Goal: Task Accomplishment & Management: Complete application form

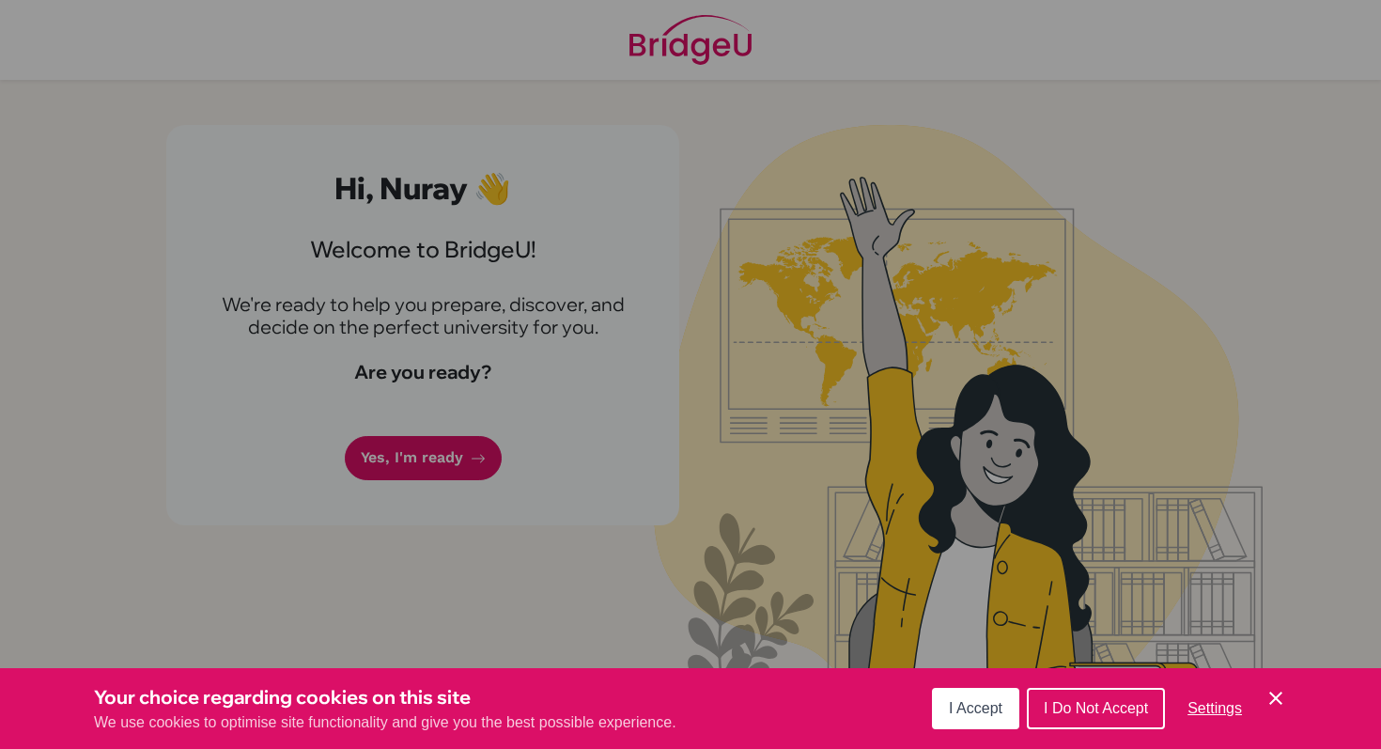
click at [439, 489] on div "Cookie Preferences" at bounding box center [690, 374] width 1381 height 749
click at [966, 707] on span "I Accept" at bounding box center [976, 708] width 54 height 16
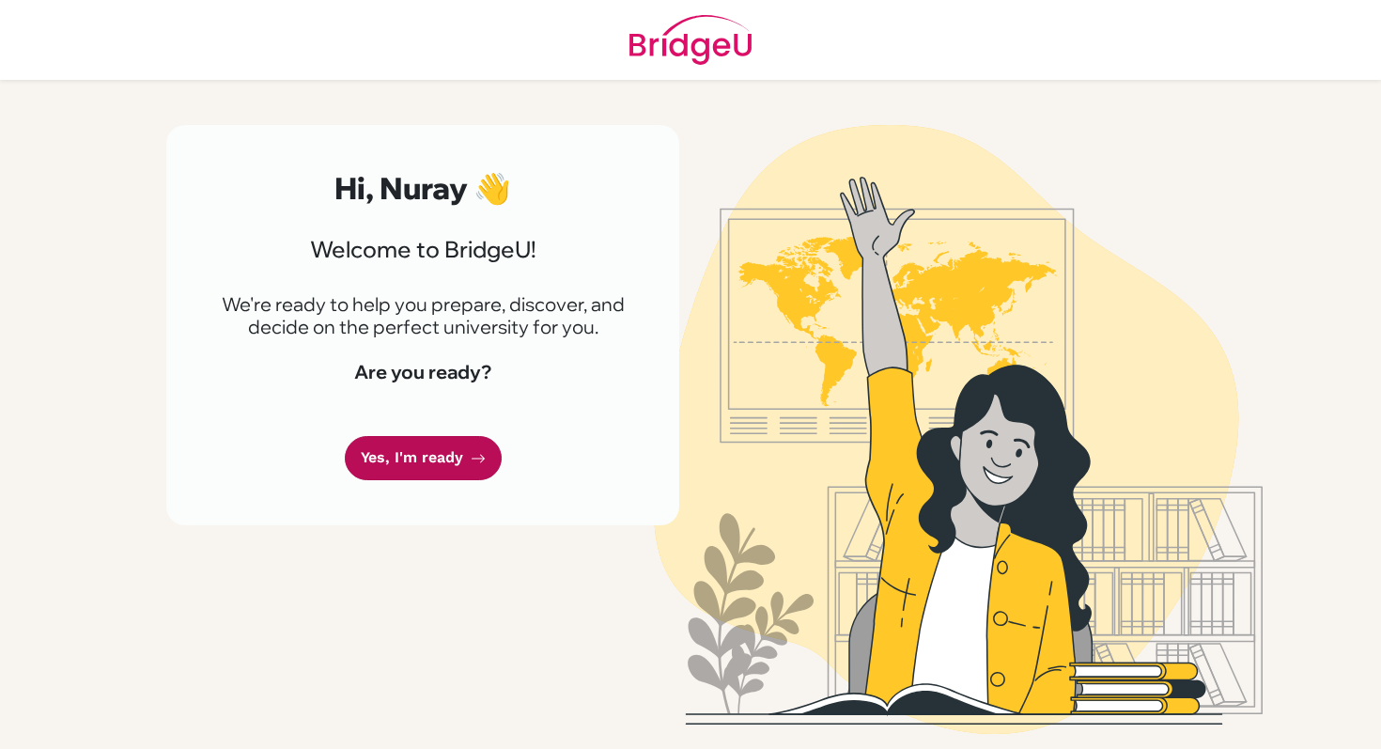
click at [442, 450] on link "Yes, I'm ready" at bounding box center [423, 458] width 157 height 44
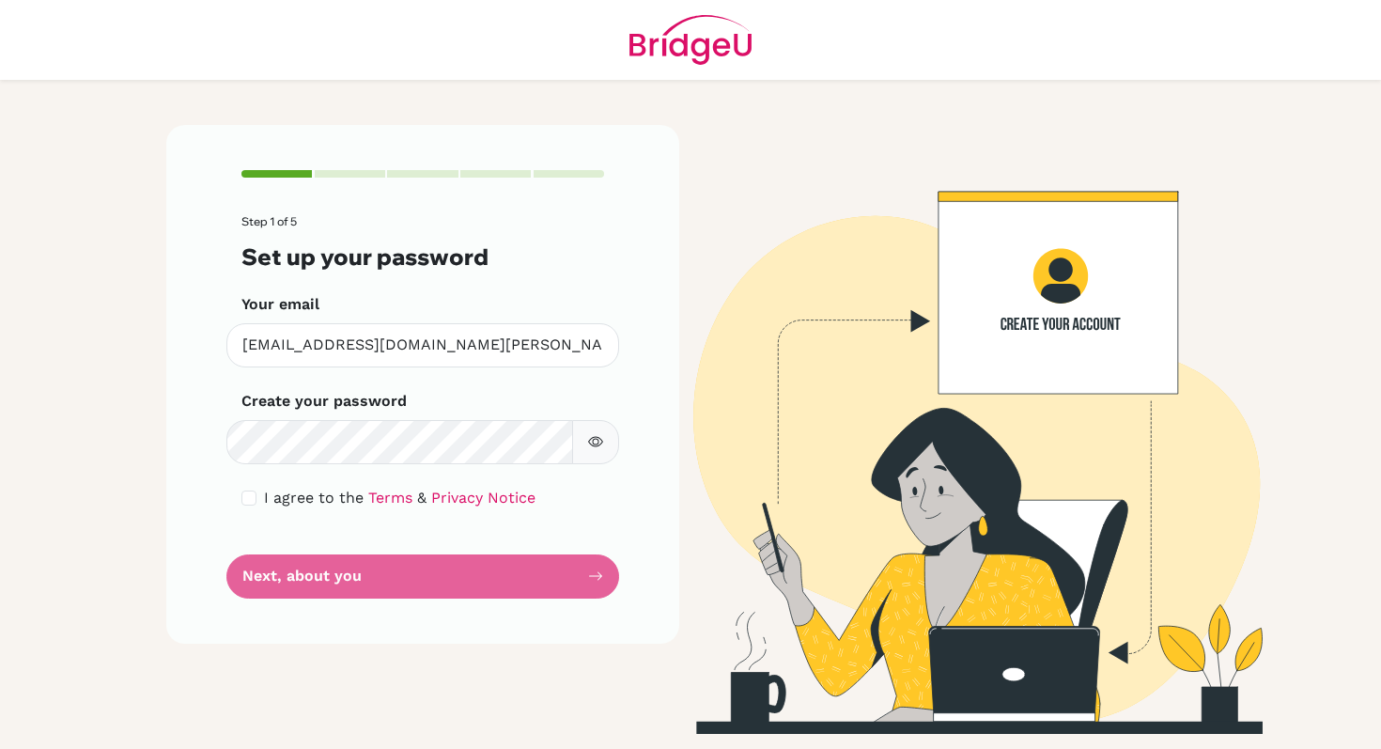
click at [482, 468] on form "Step 1 of 5 Set up your password Your email nmammadzada@student.tisa.az Invalid…" at bounding box center [422, 406] width 363 height 382
click at [247, 506] on div "I agree to the Terms & Privacy Notice" at bounding box center [422, 498] width 363 height 23
click at [247, 495] on input "checkbox" at bounding box center [248, 497] width 15 height 15
checkbox input "true"
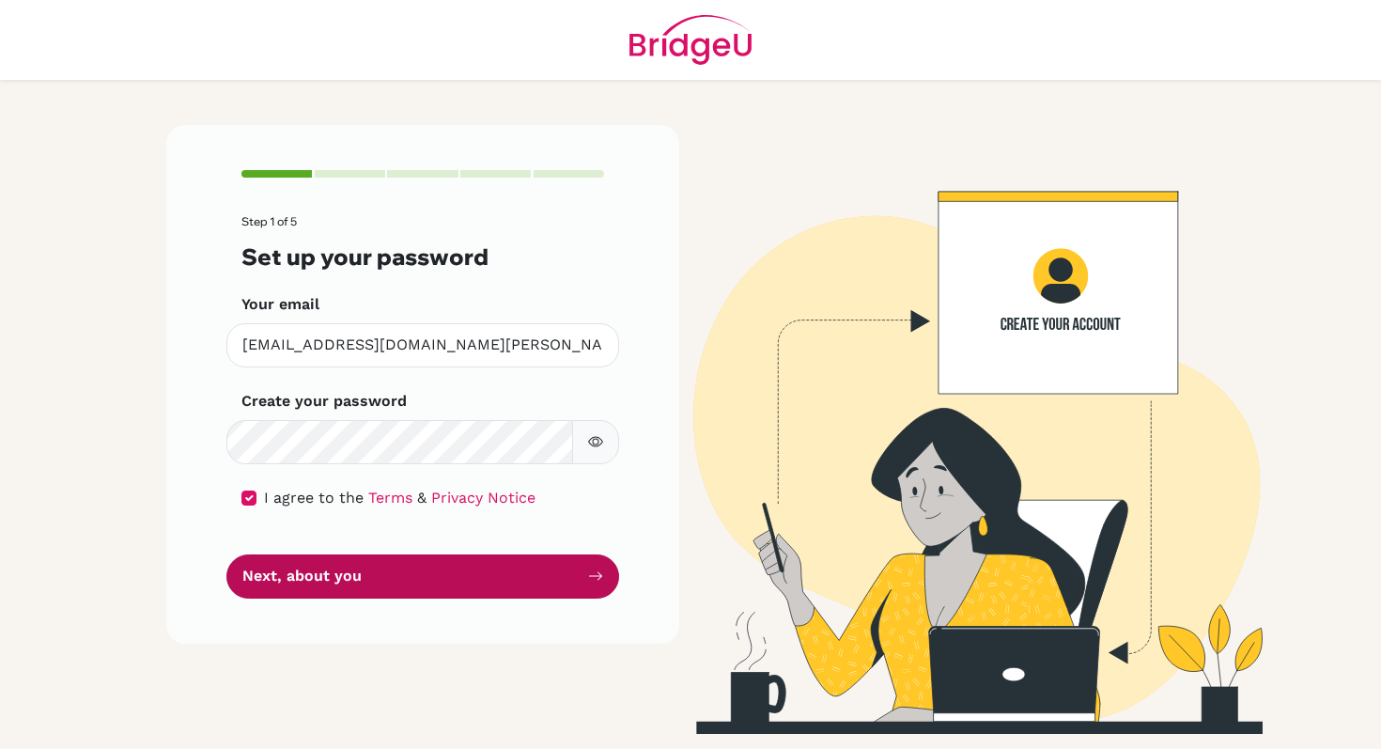
click at [283, 574] on button "Next, about you" at bounding box center [422, 576] width 393 height 44
